Goal: Task Accomplishment & Management: Manage account settings

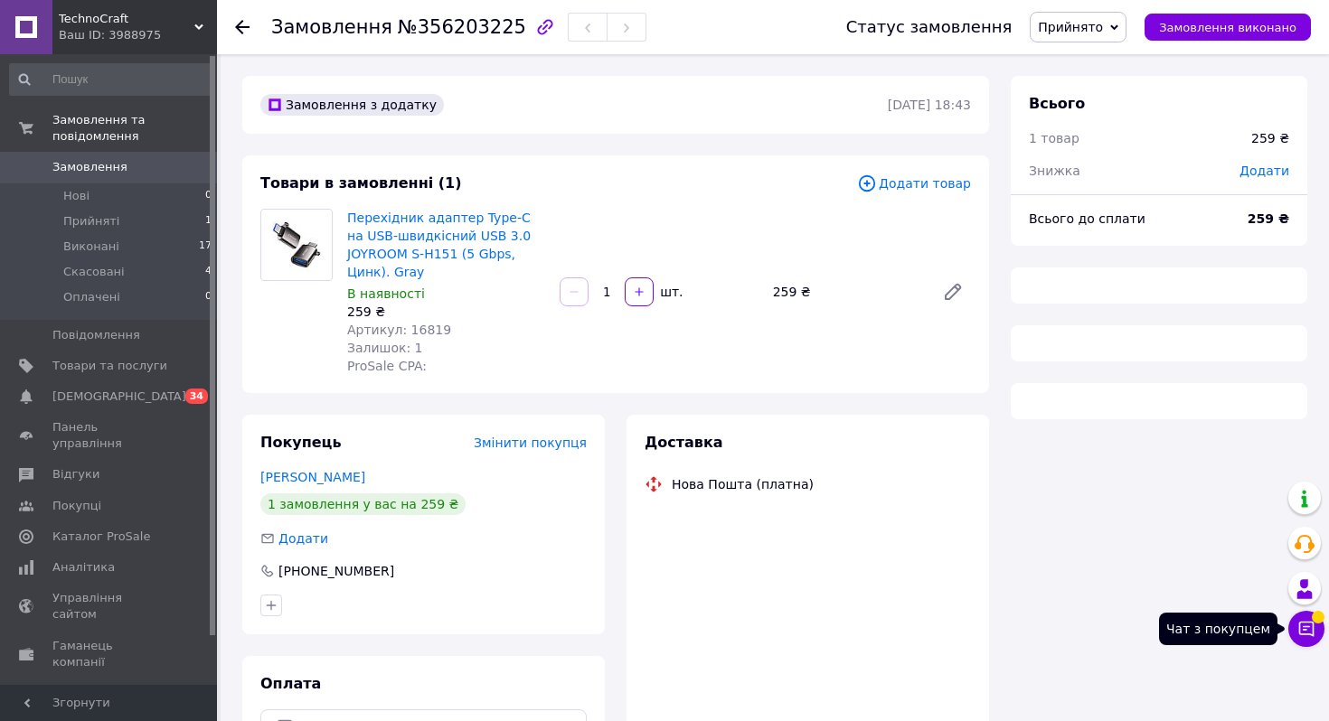
click at [1308, 622] on icon at bounding box center [1306, 629] width 15 height 15
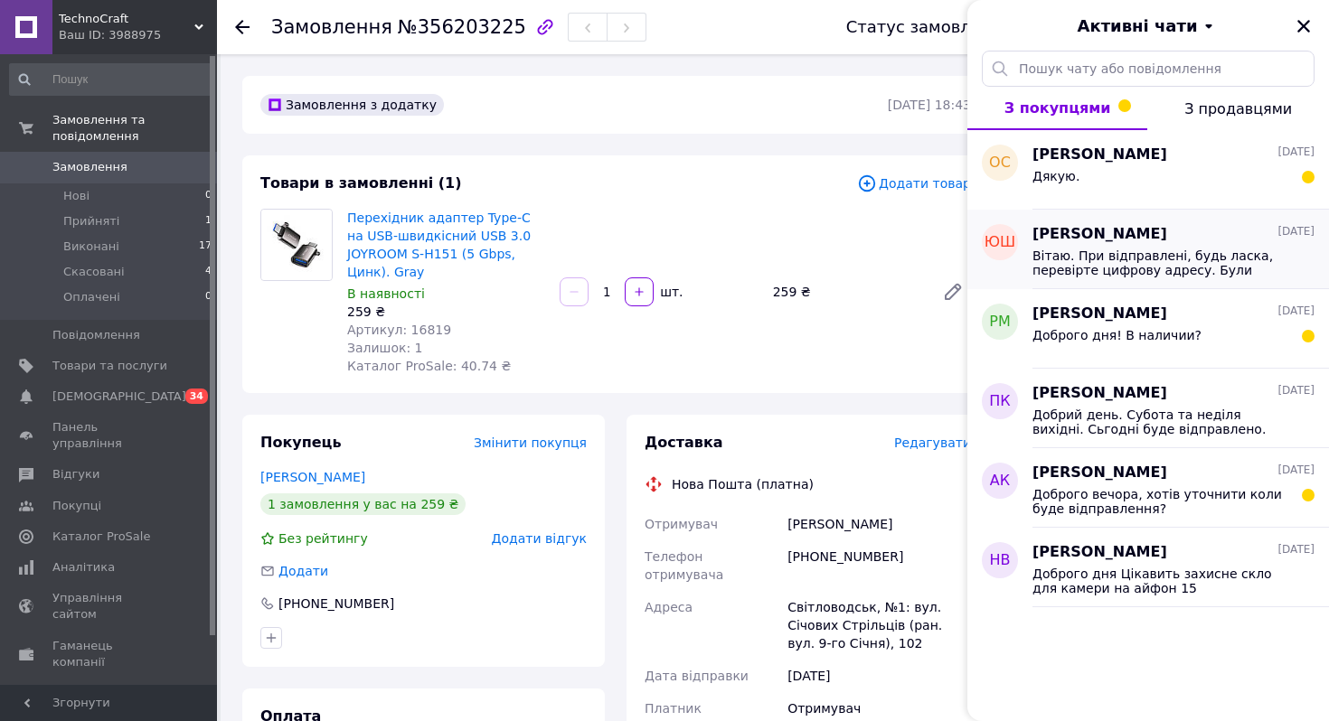
click at [1128, 259] on span "Вітаю. При відправлені, будь ласка, перевірте цифрову адресу. Були випадки коли…" at bounding box center [1160, 263] width 257 height 29
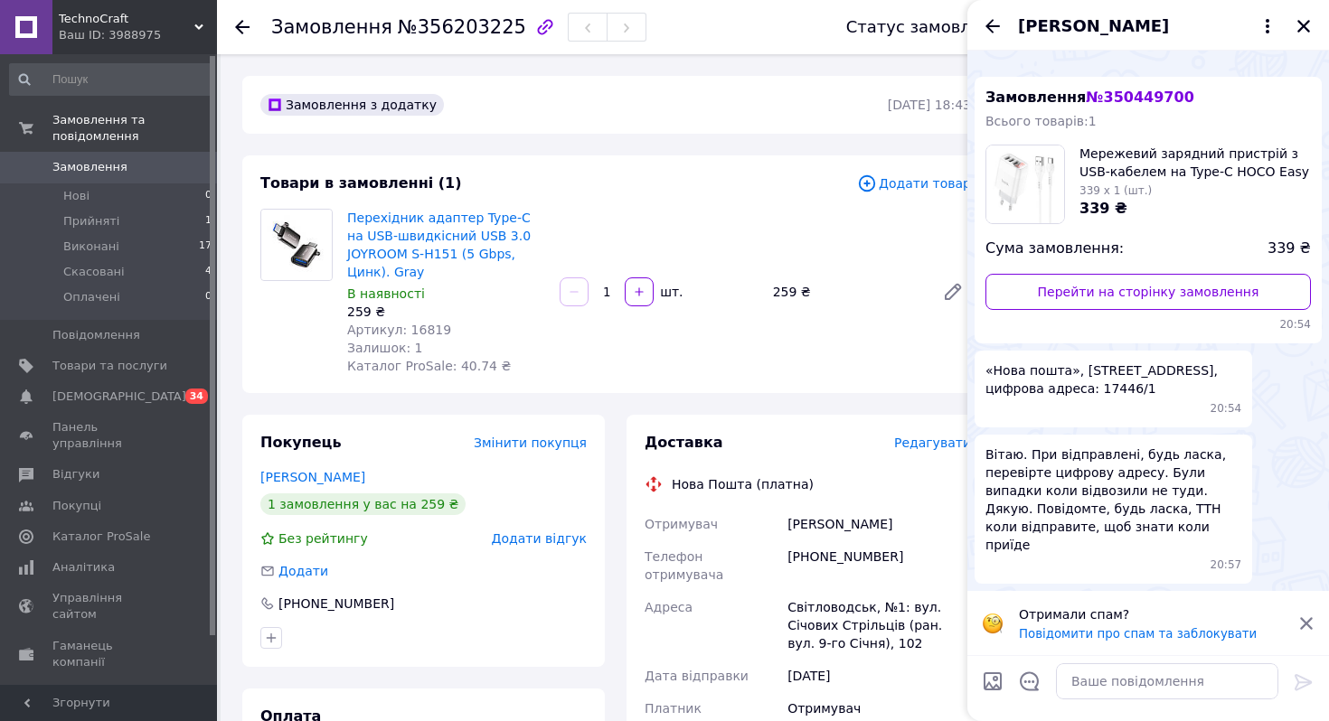
scroll to position [578, 0]
click at [988, 28] on icon "Назад" at bounding box center [992, 26] width 14 height 14
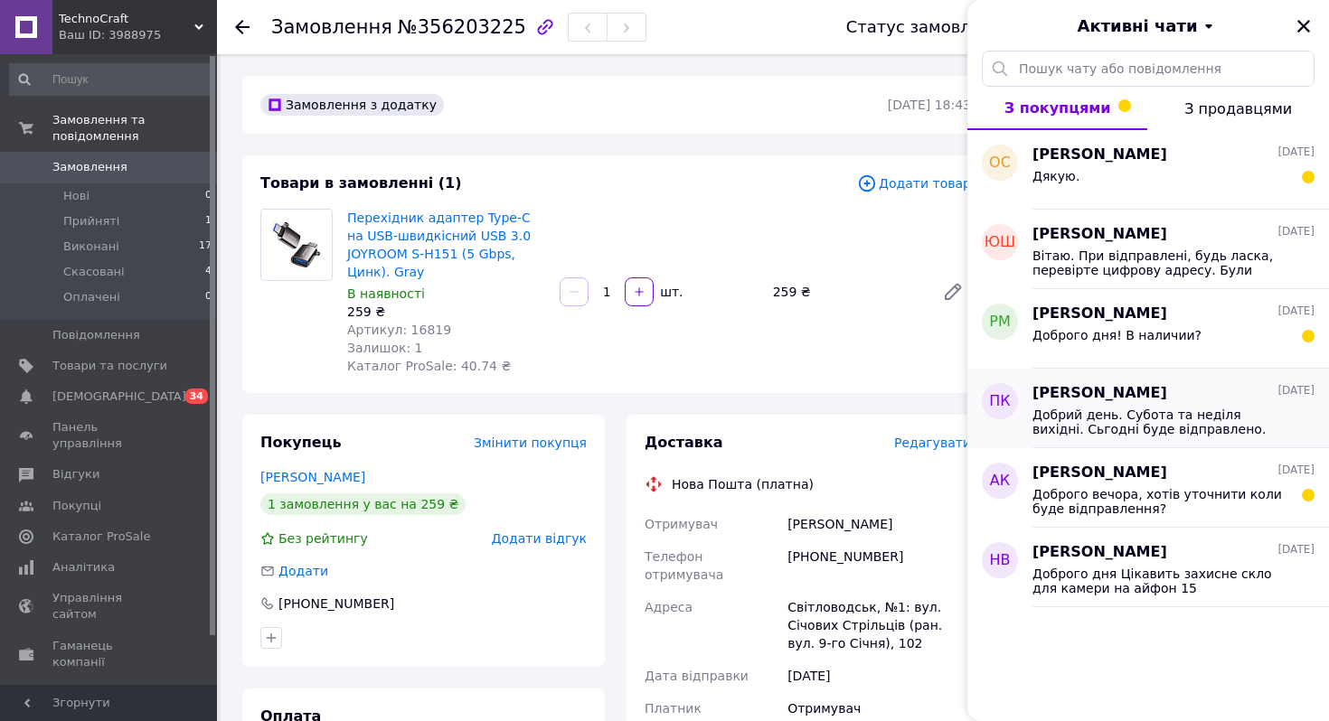
click at [1105, 427] on span "Добрий день. Субота та неділя вихідні. Сьгодні буде відправлено." at bounding box center [1160, 422] width 257 height 29
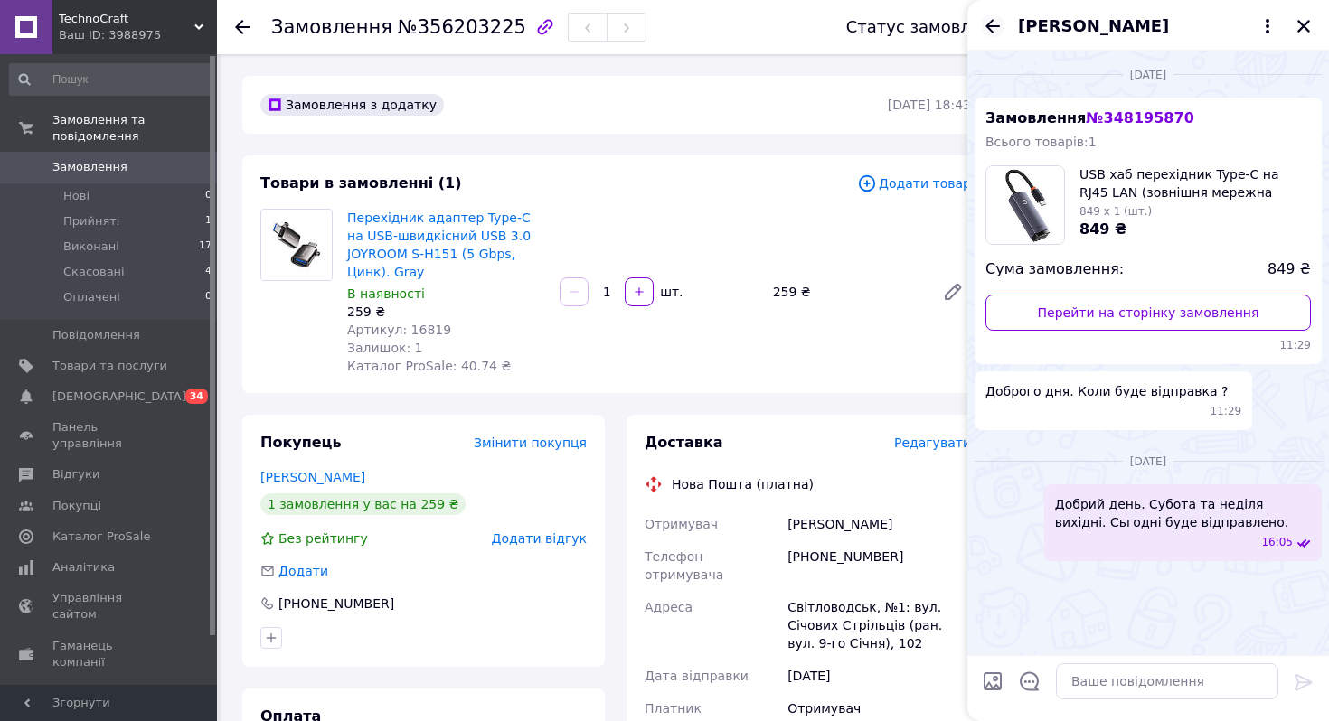
click at [992, 22] on icon "Назад" at bounding box center [993, 26] width 22 height 22
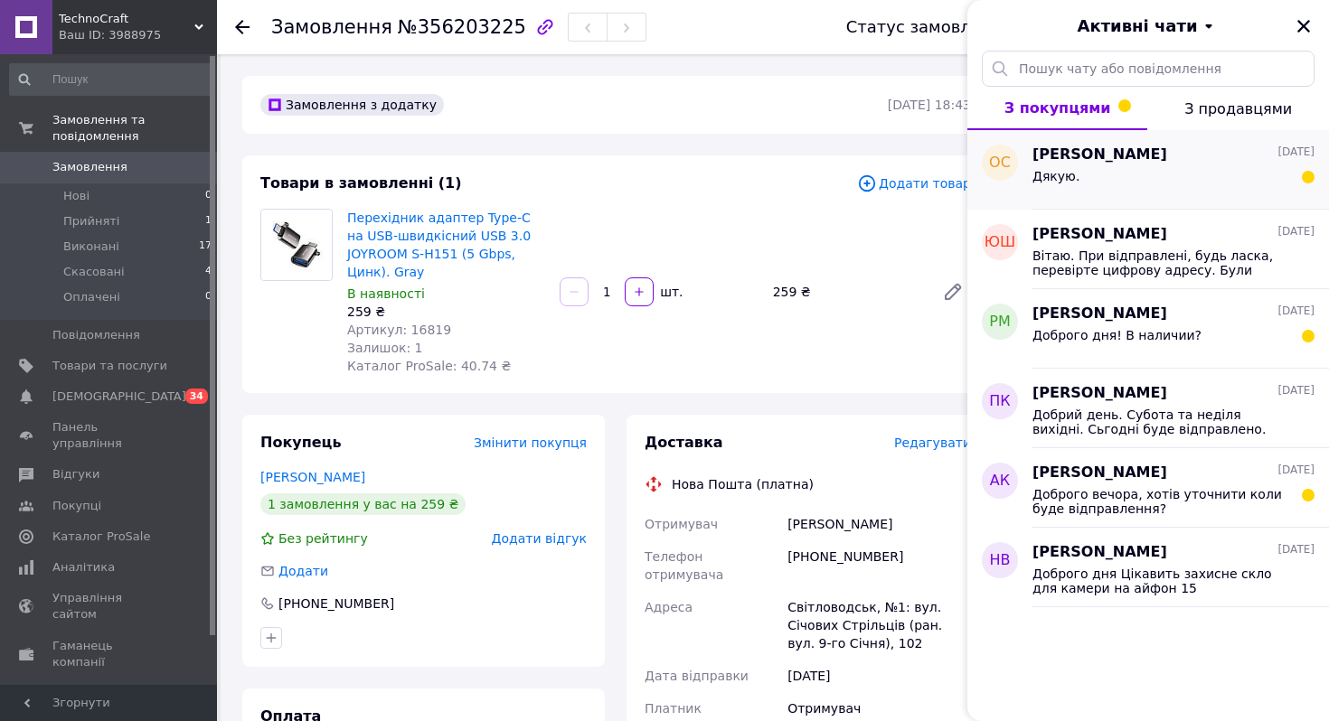
click at [1095, 175] on div "Дякую." at bounding box center [1173, 179] width 282 height 29
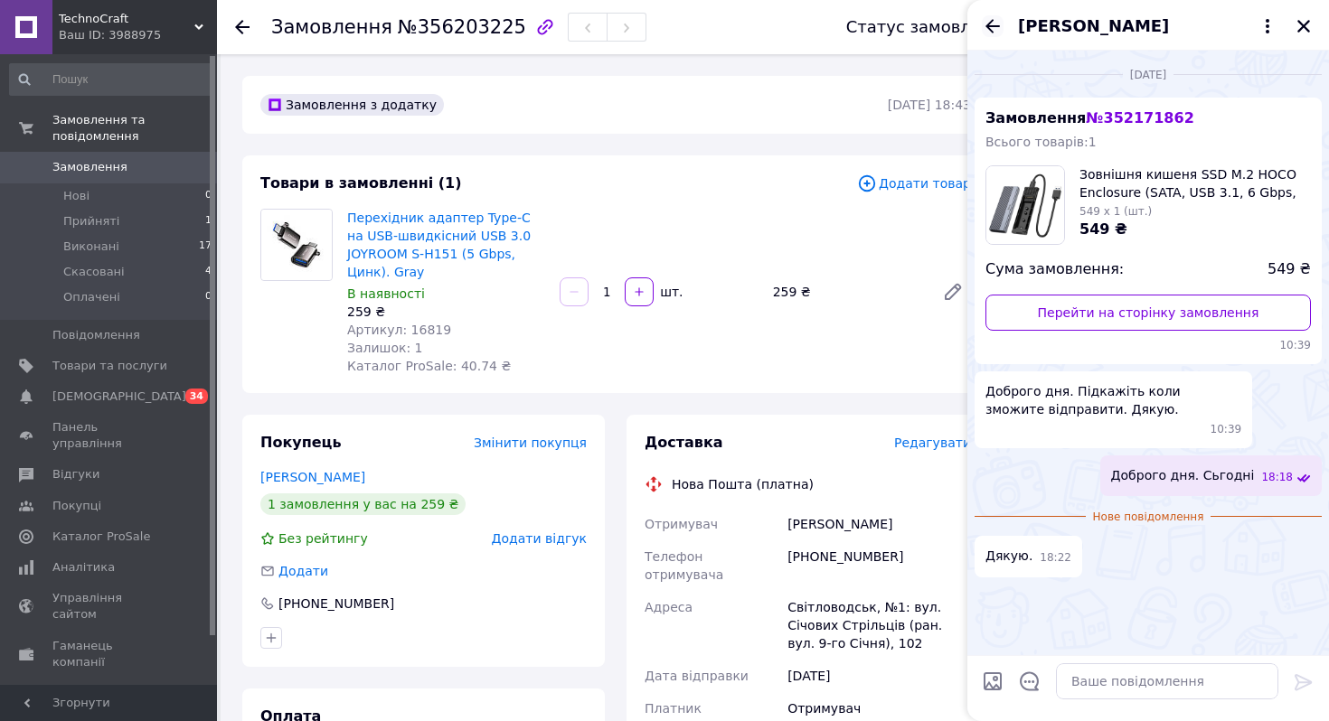
click at [983, 23] on icon "Назад" at bounding box center [993, 26] width 22 height 22
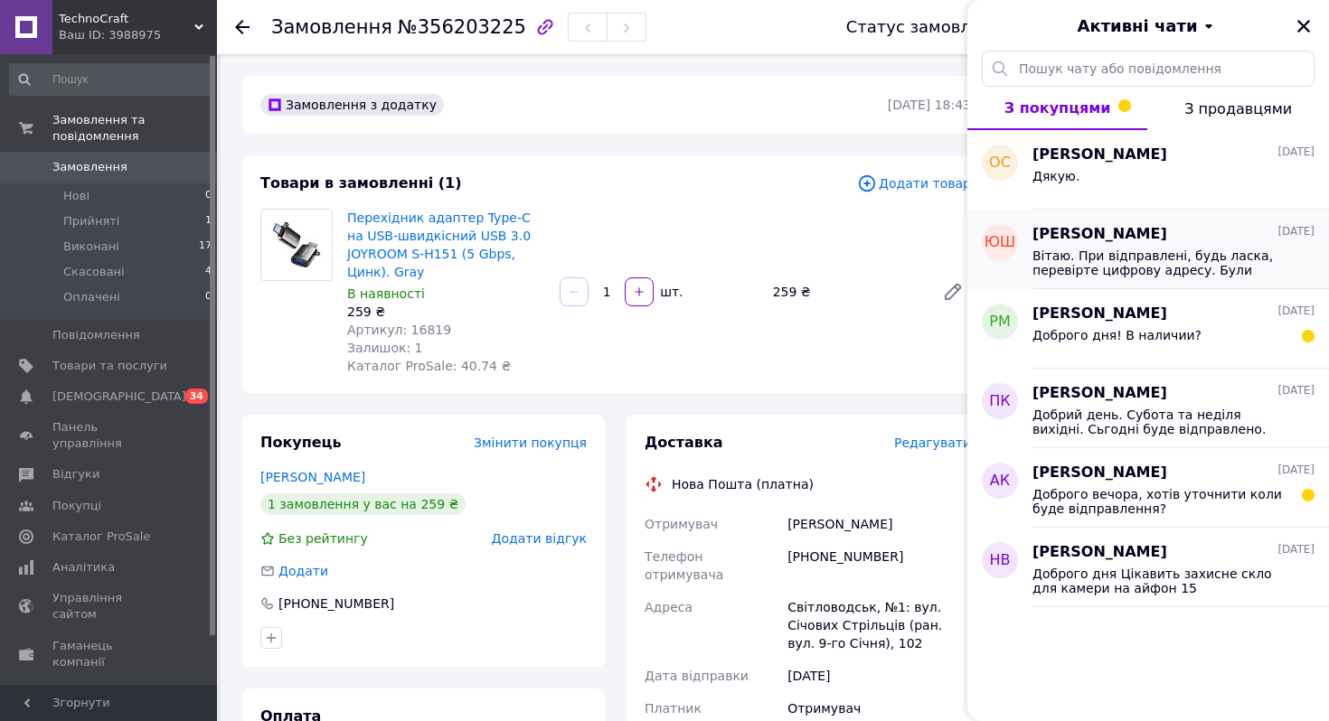
click at [1107, 249] on span "Вітаю. При відправлені, будь ласка, перевірте цифрову адресу. Були випадки коли…" at bounding box center [1160, 263] width 257 height 29
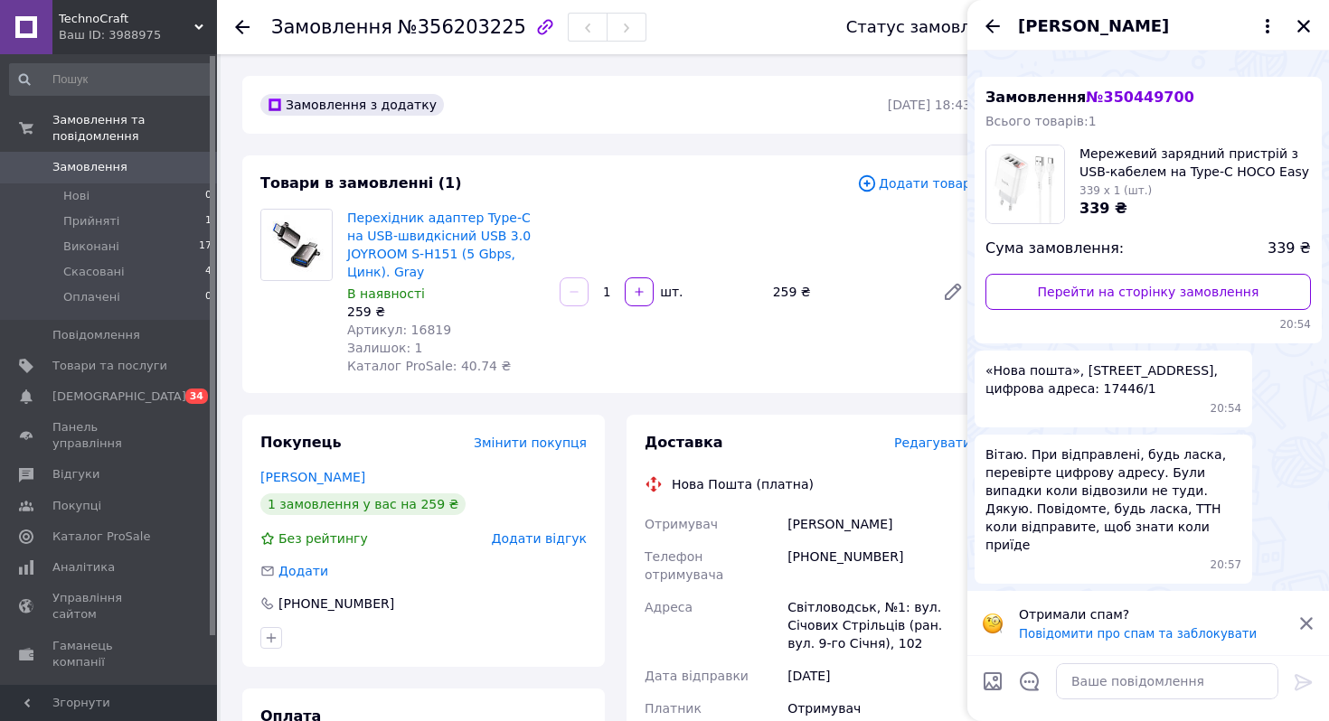
scroll to position [0, 0]
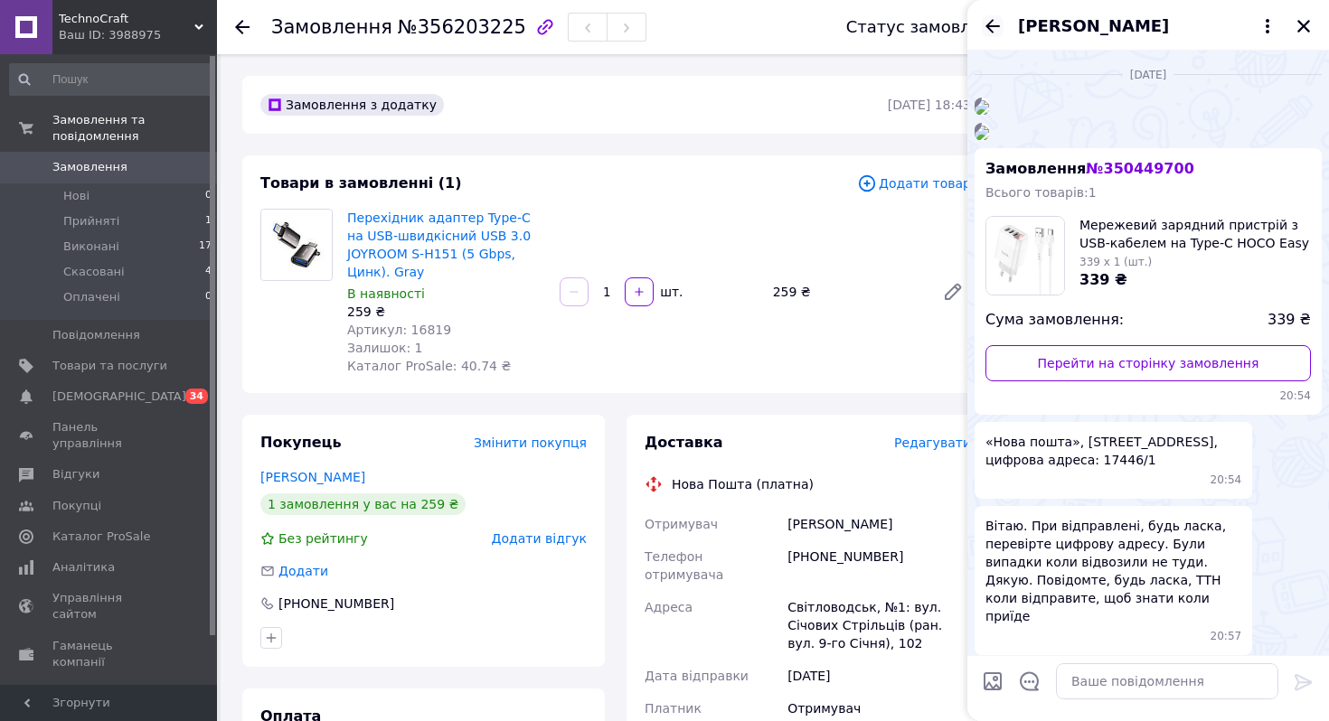
click at [991, 23] on icon "Назад" at bounding box center [993, 26] width 22 height 22
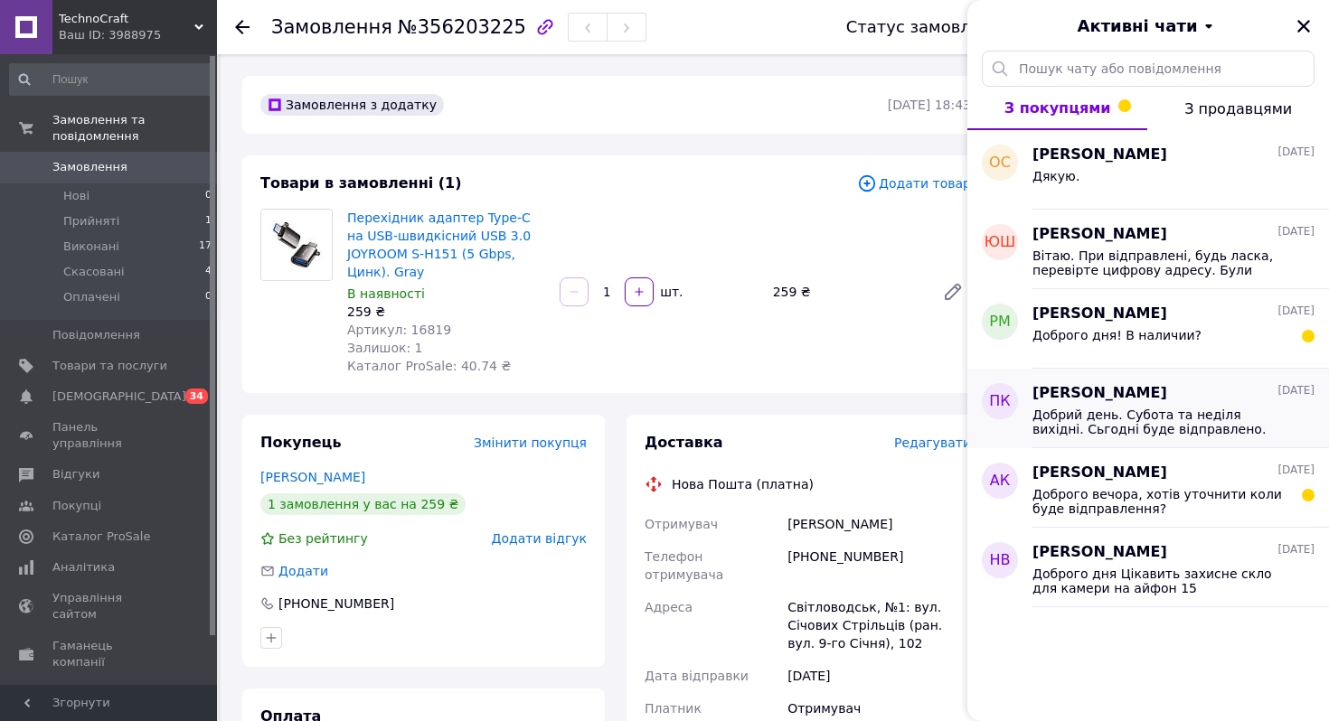
click at [1126, 414] on span "Добрий день. Субота та неділя вихідні. Сьгодні буде відправлено." at bounding box center [1160, 422] width 257 height 29
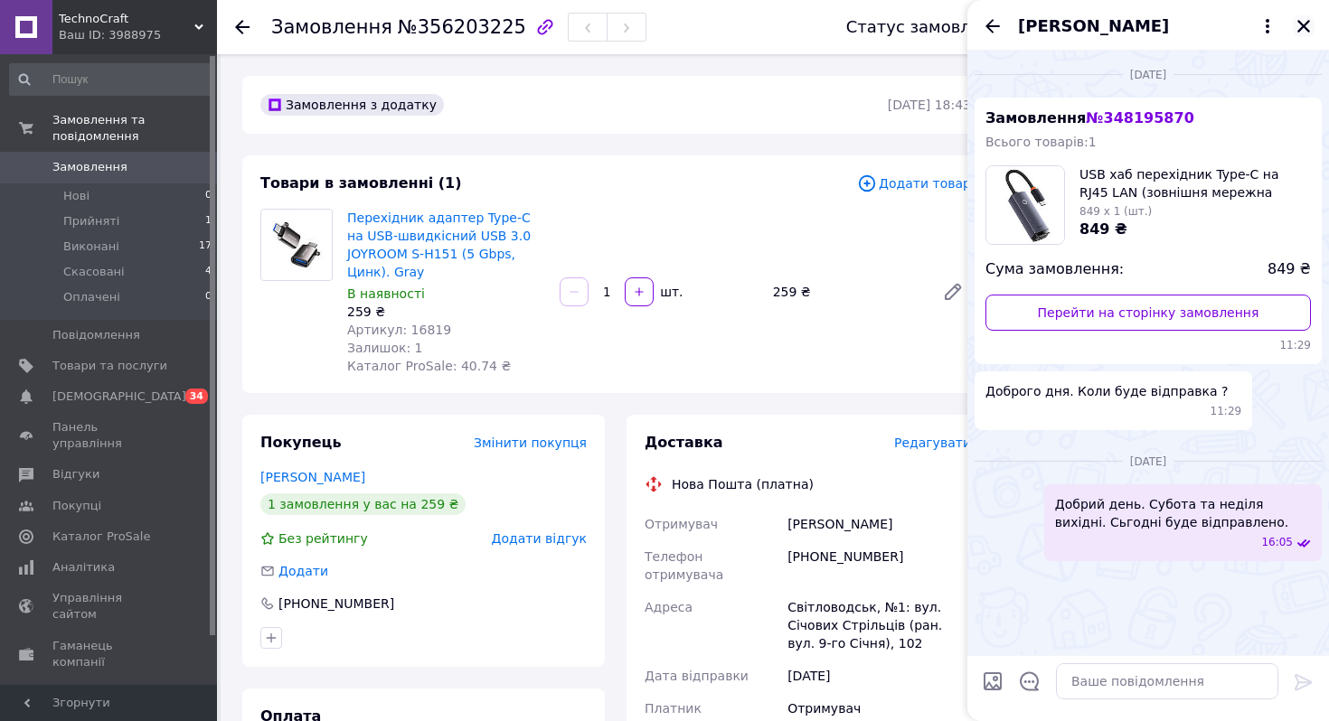
click at [1307, 24] on icon "Закрити" at bounding box center [1303, 26] width 16 height 16
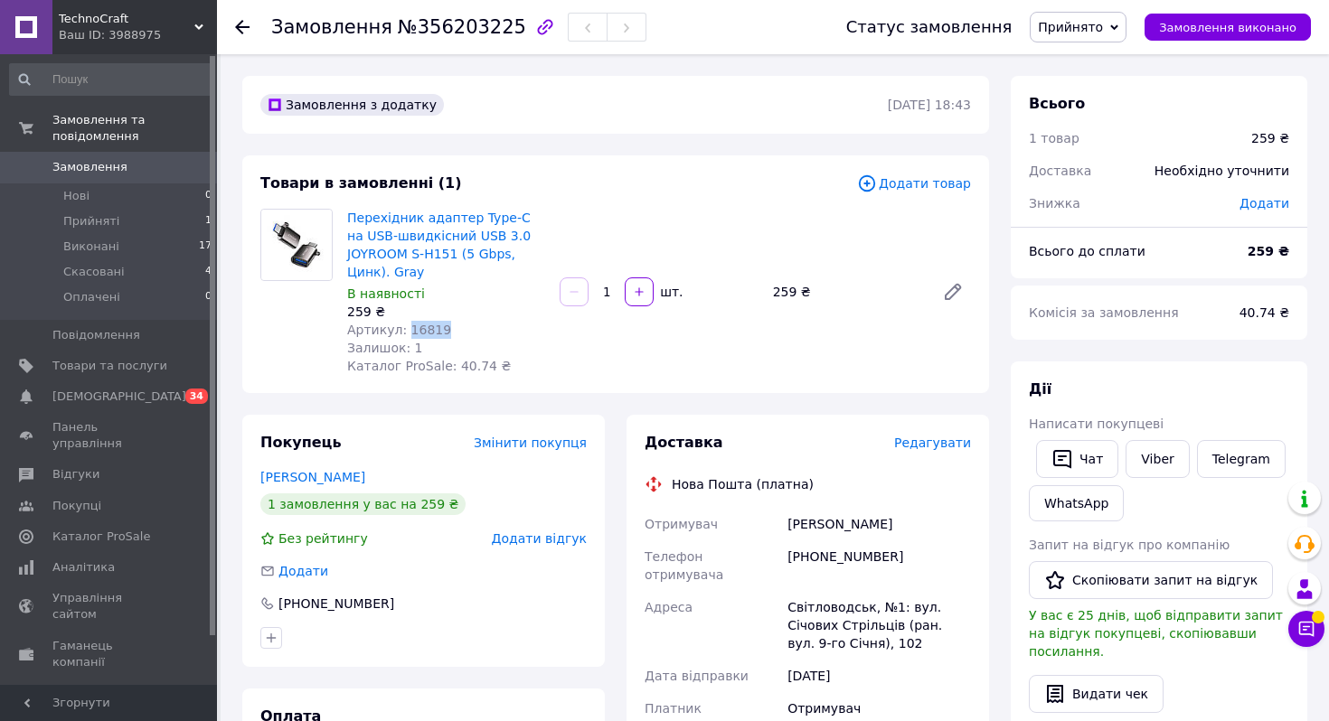
drag, startPoint x: 448, startPoint y: 325, endPoint x: 407, endPoint y: 326, distance: 41.6
click at [406, 327] on div "Артикул: 16819" at bounding box center [446, 330] width 198 height 18
copy span "16819"
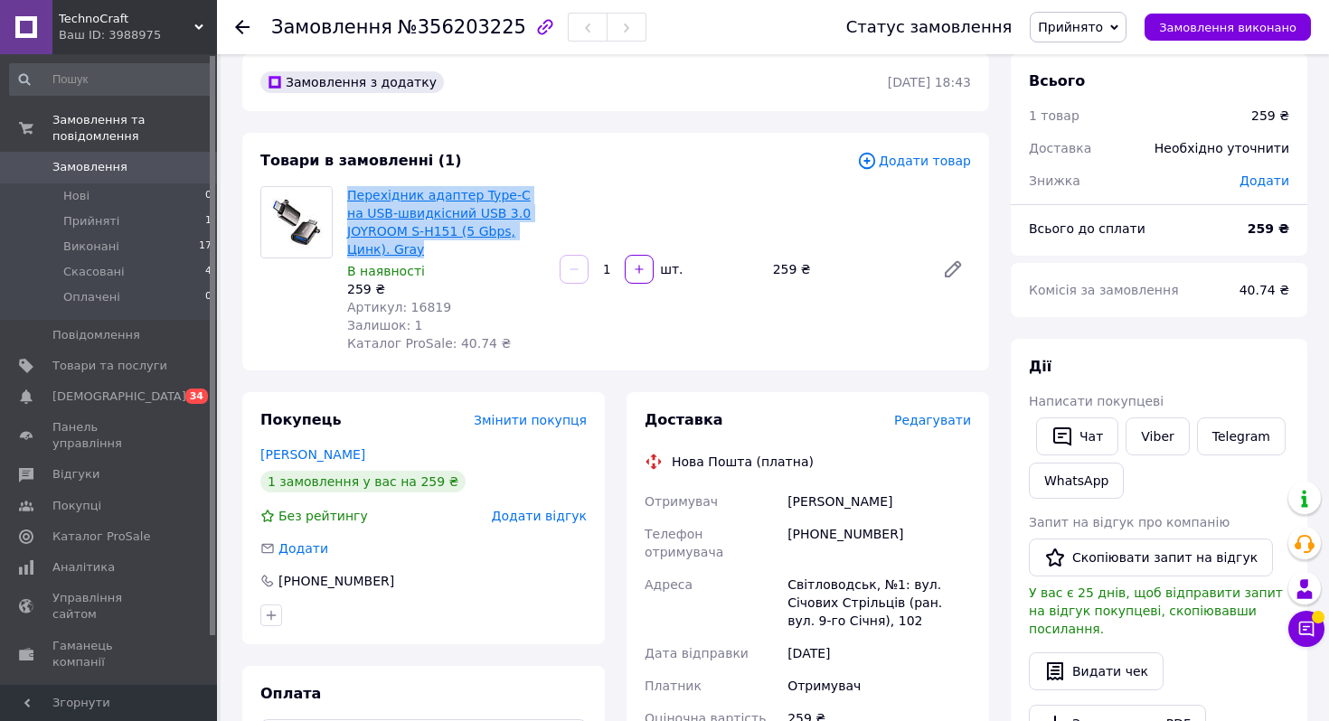
drag, startPoint x: 422, startPoint y: 251, endPoint x: 349, endPoint y: 201, distance: 89.0
click at [349, 200] on span "Перехідник адаптер Type-C на USB-швидкісний USB 3.0 JOYROOM S-H151 (5 Gbps, Цин…" at bounding box center [446, 222] width 198 height 72
copy link "Перехідник адаптер Type-C на USB-швидкісний USB 3.0 JOYROOM S-H151 (5 Gbps, Цин…"
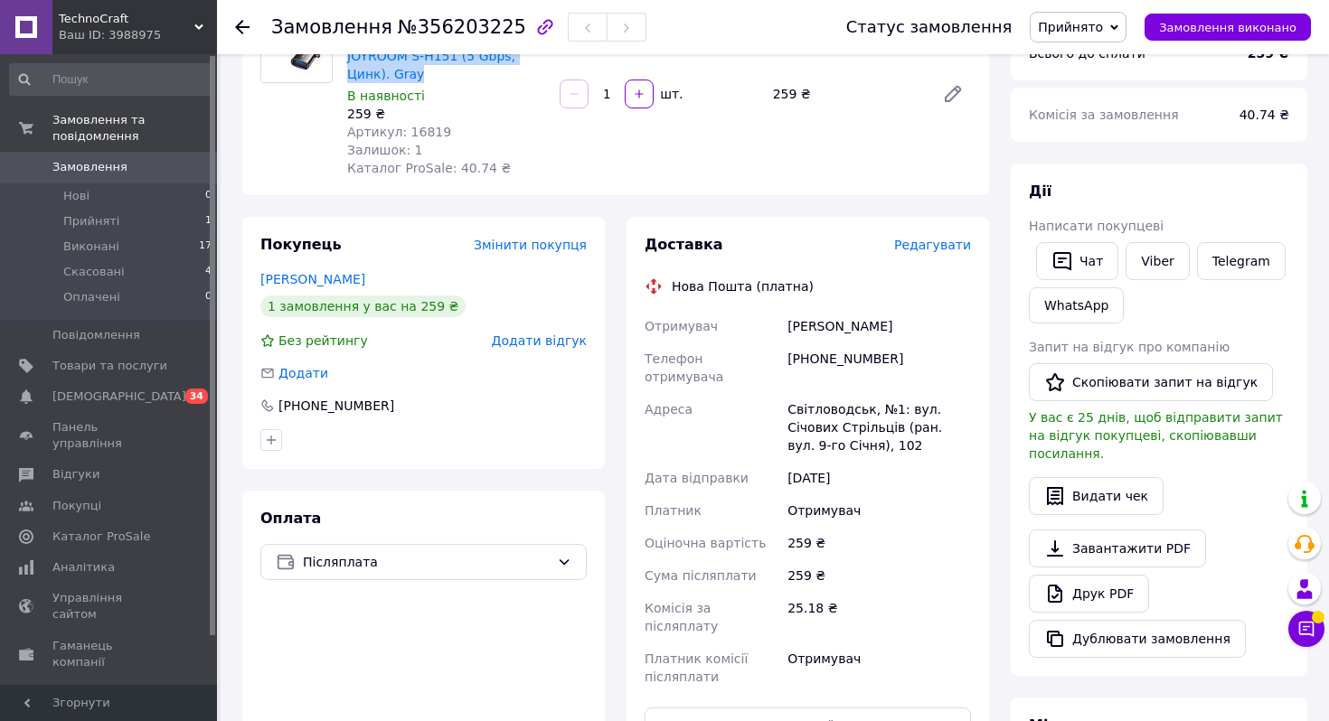
scroll to position [120, 0]
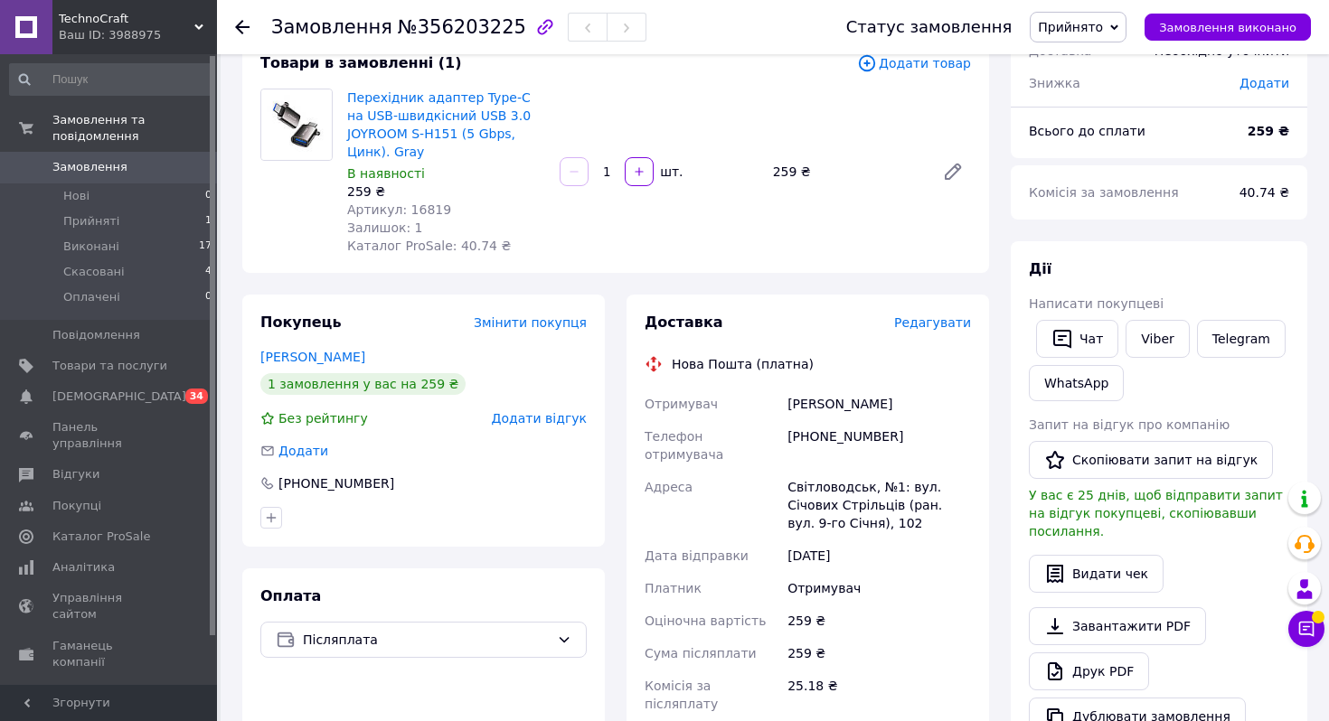
click at [929, 327] on span "Редагувати" at bounding box center [932, 322] width 77 height 14
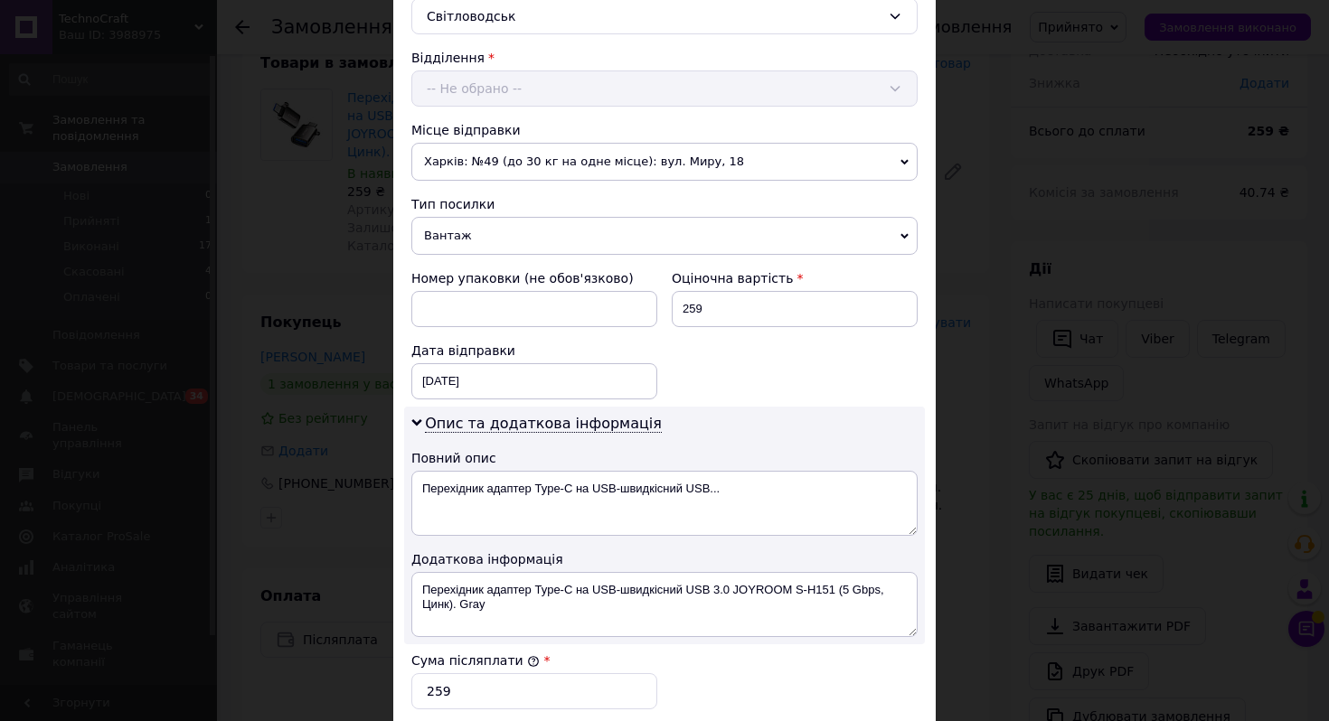
scroll to position [553, 0]
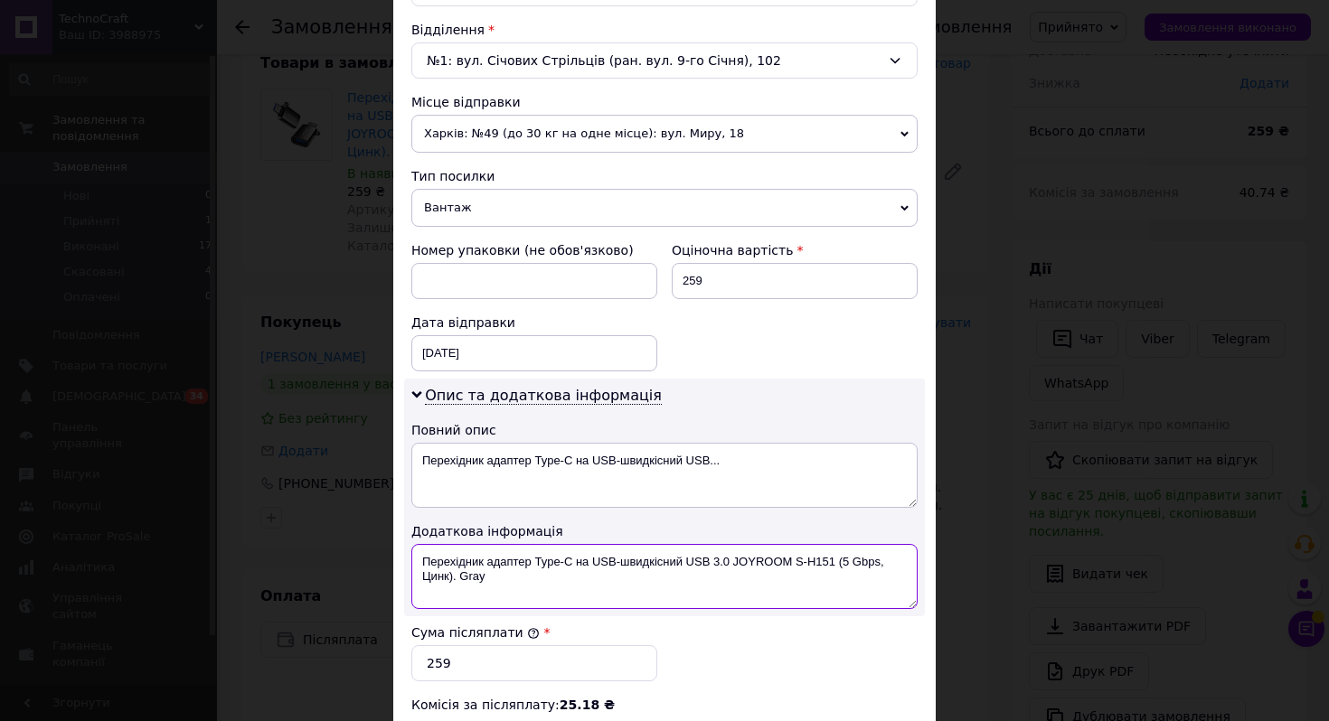
click at [514, 568] on textarea "Перехідник адаптер Type-C на USB-швидкісний USB 3.0 JOYROOM S-H151 (5 Gbps, Цин…" at bounding box center [664, 576] width 506 height 65
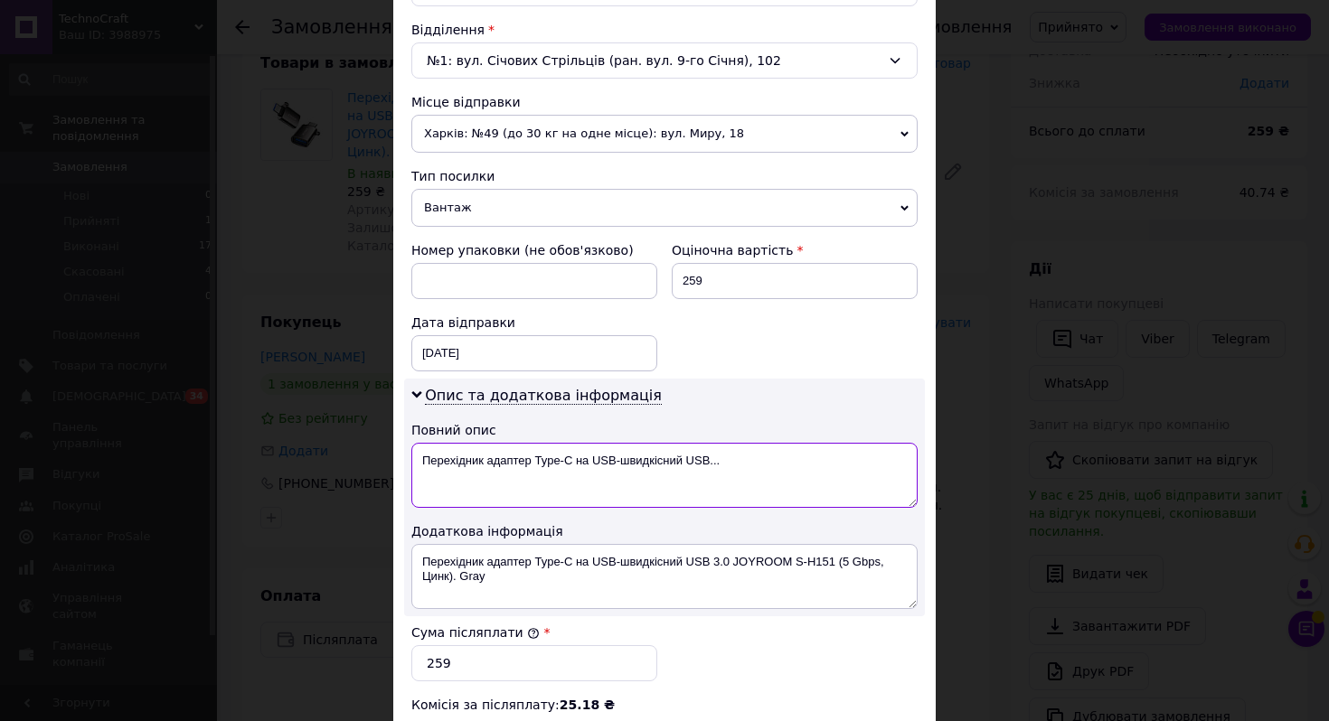
click at [510, 468] on textarea "Перехідник адаптер Type-C на USB-швидкісний USB..." at bounding box center [664, 475] width 506 height 65
paste textarea "3"
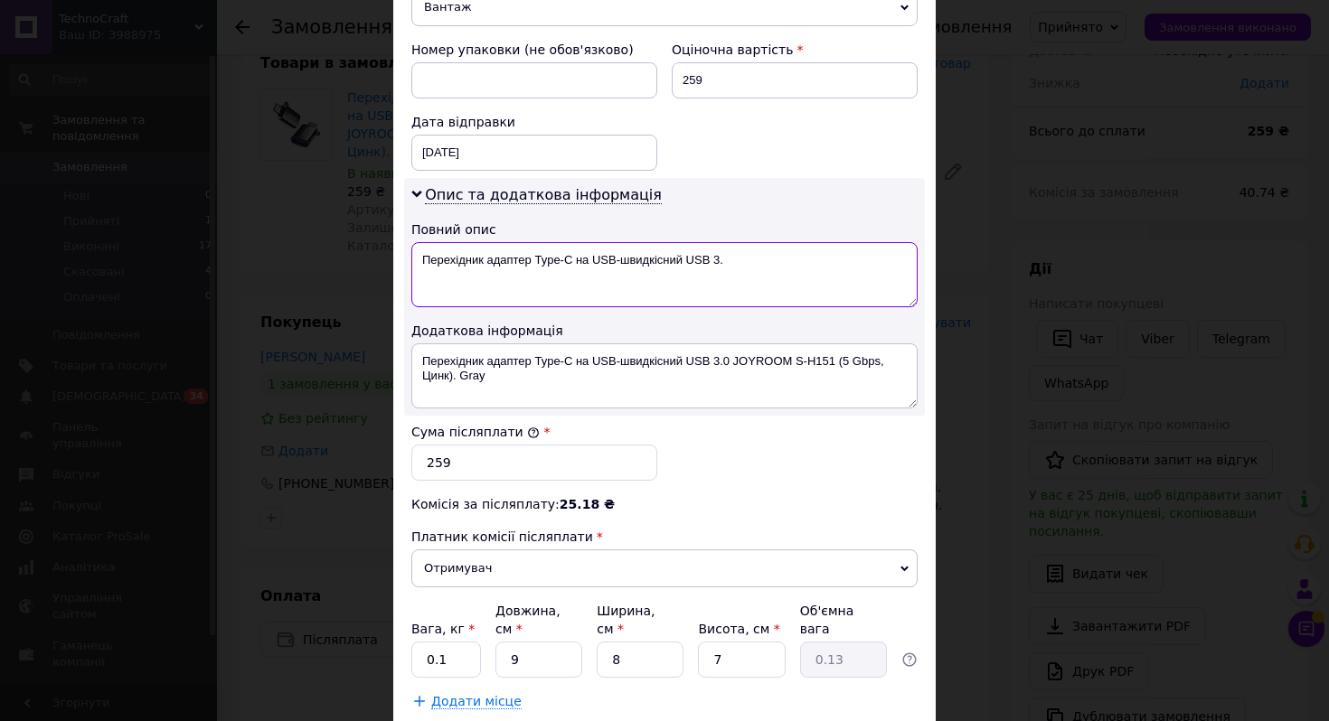
scroll to position [878, 0]
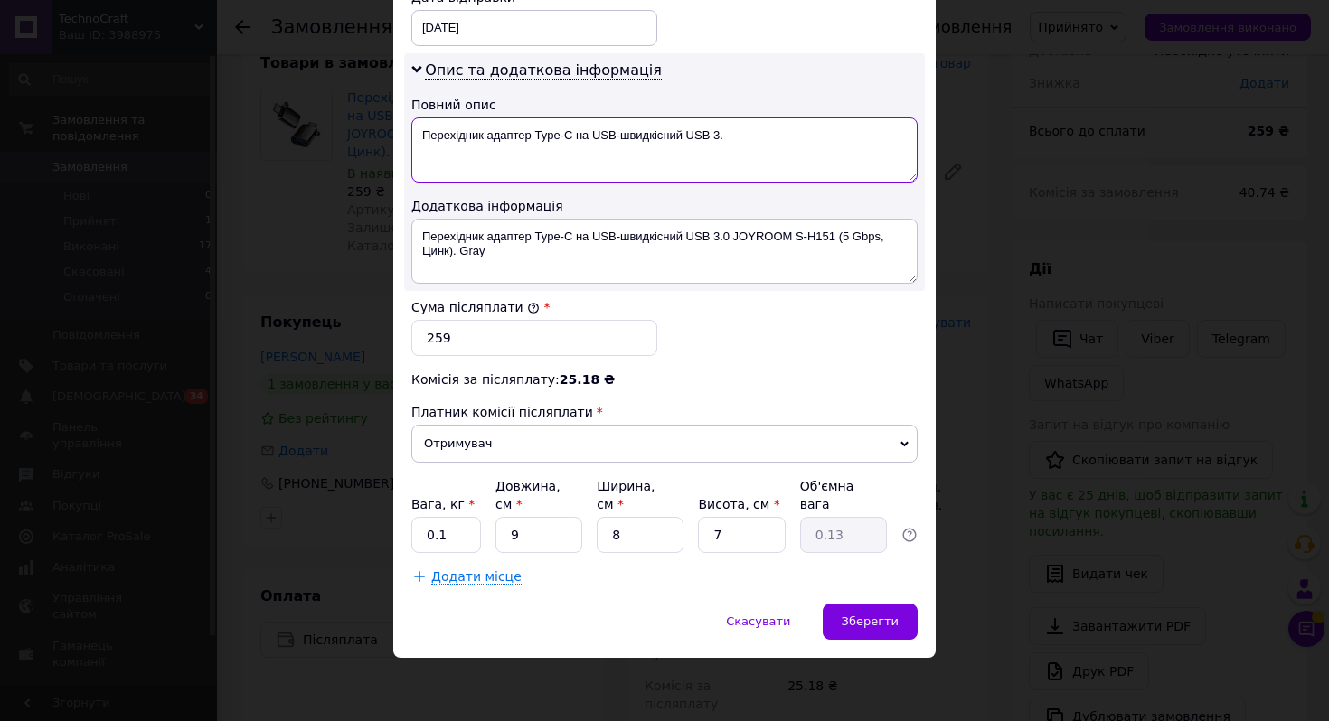
type textarea "Перехідник адаптер Type-C на USB-швидкісний USB 3."
click at [471, 539] on input "0.1" at bounding box center [446, 535] width 70 height 36
type input "0.2"
type input "2"
type input "0.1"
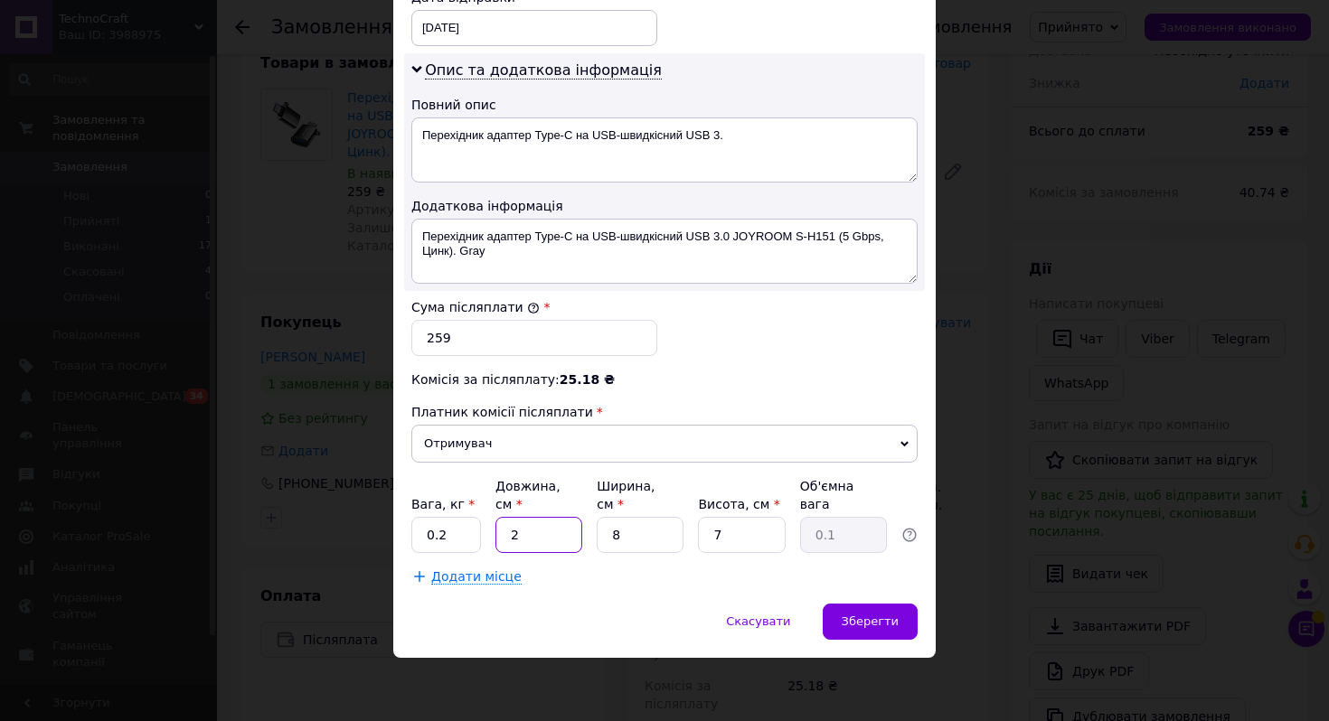
type input "20"
type input "0.28"
type input "20"
type input "1"
type input "0.1"
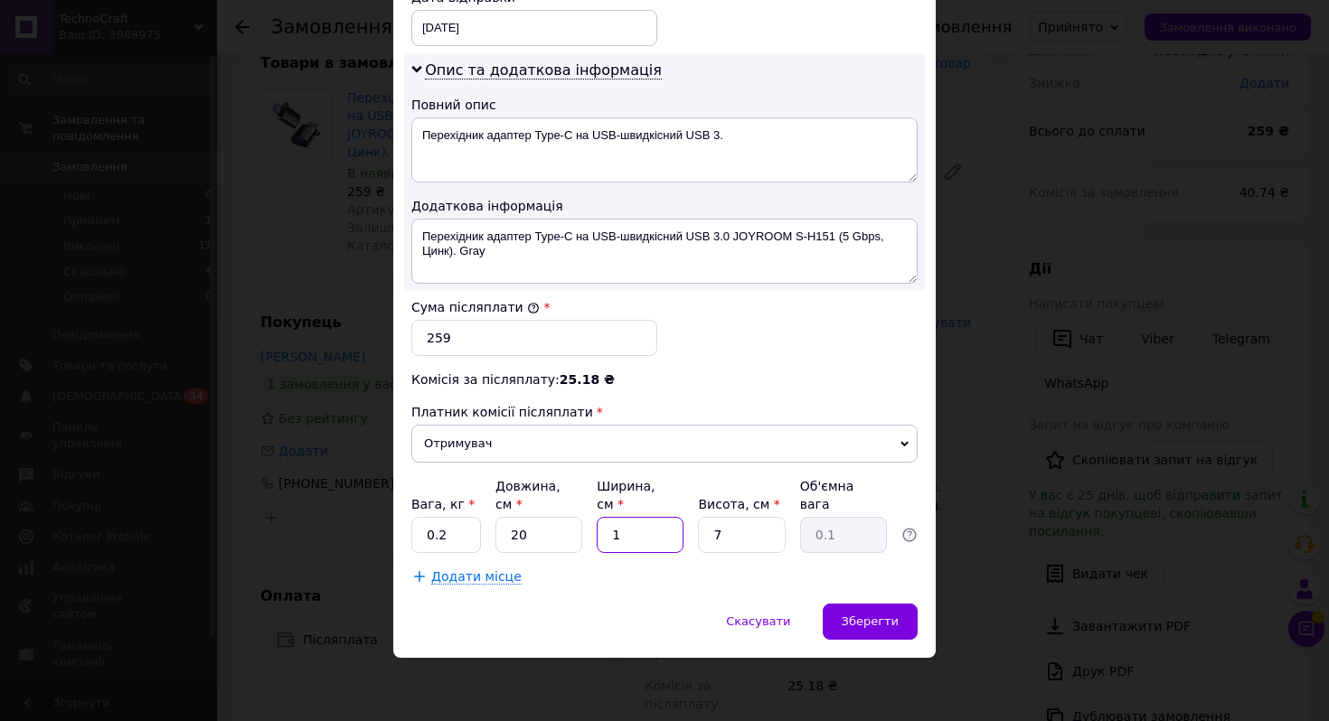
type input "10"
type input "0.35"
type input "10"
type input "2"
type input "0.1"
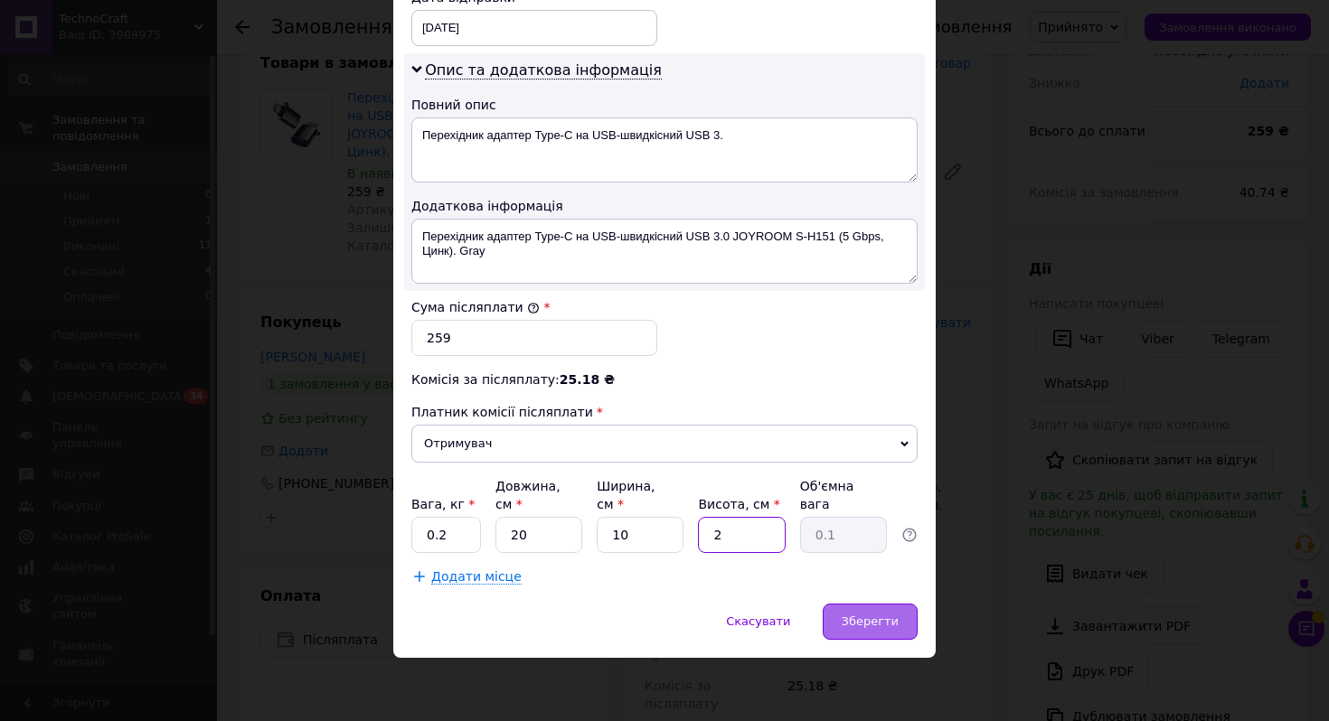
type input "2"
click at [878, 623] on span "Зберегти" at bounding box center [869, 622] width 57 height 14
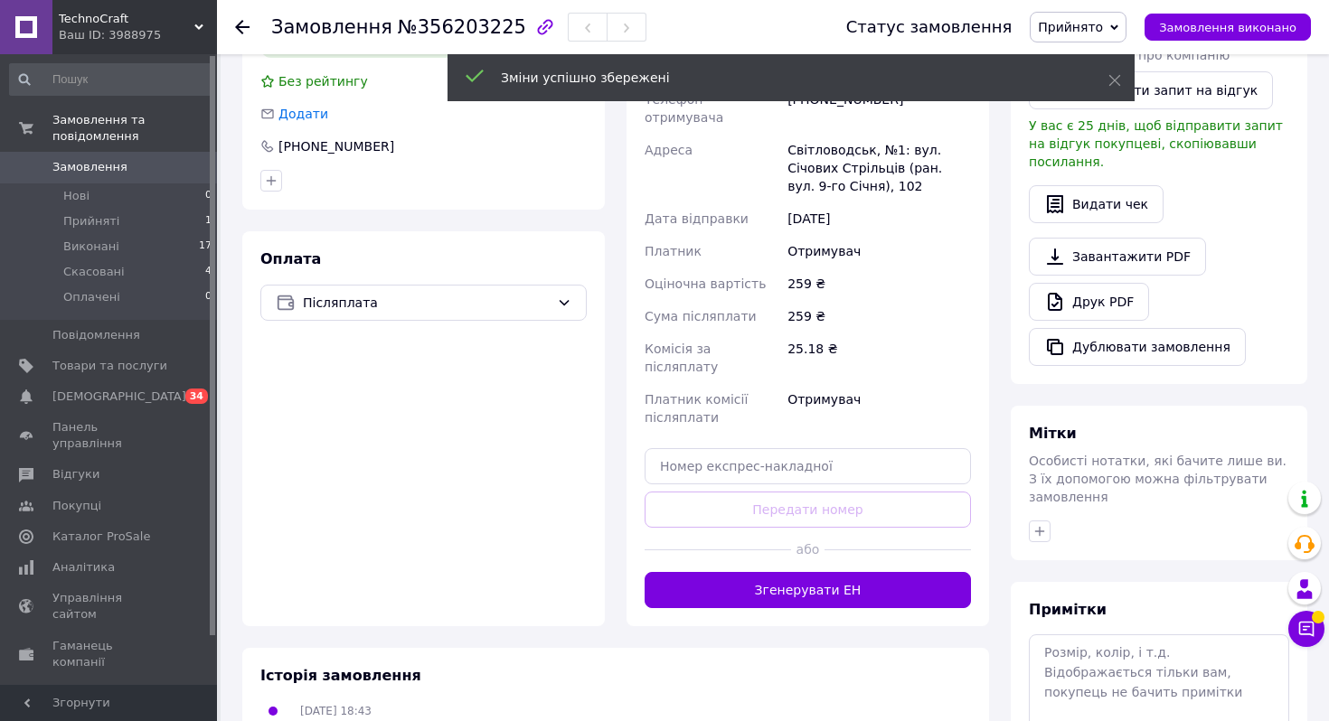
scroll to position [700, 0]
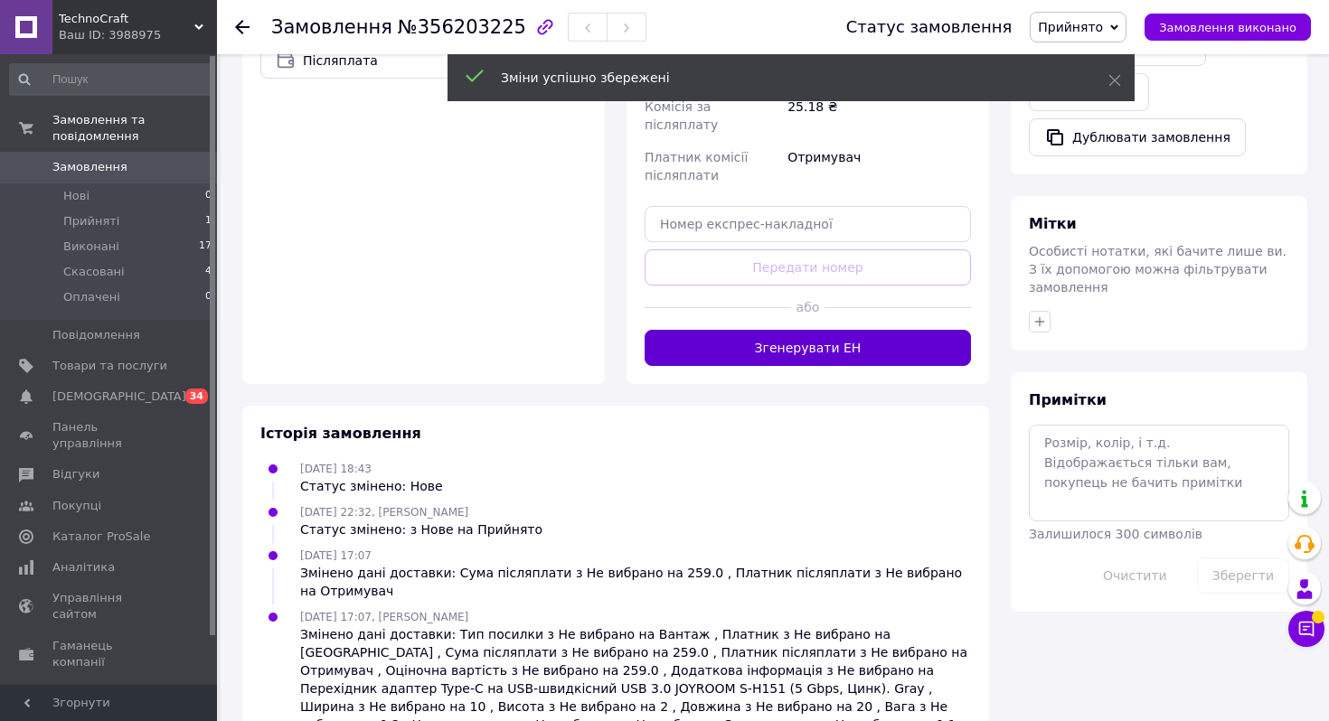
click at [827, 330] on button "Згенерувати ЕН" at bounding box center [807, 348] width 326 height 36
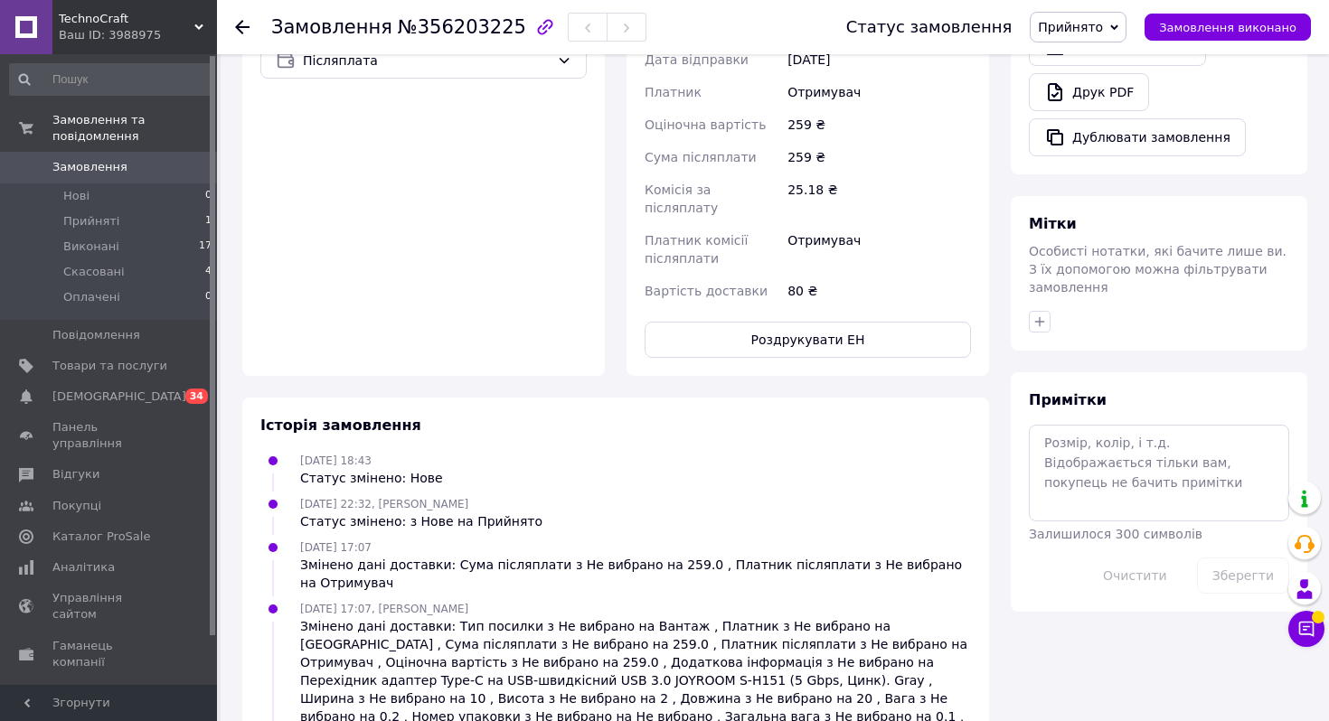
click at [1089, 25] on span "Прийнято" at bounding box center [1070, 27] width 65 height 14
click at [512, 230] on div "Оплата Післяплата" at bounding box center [423, 182] width 362 height 387
click at [120, 218] on li "Прийняті 1" at bounding box center [111, 221] width 222 height 25
